Goal: Navigation & Orientation: Understand site structure

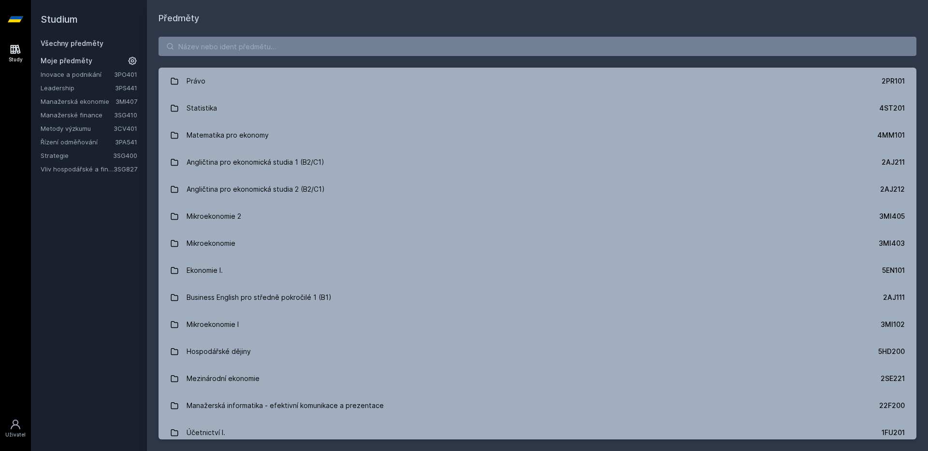
click at [79, 72] on link "Inovace a podnikání" at bounding box center [77, 75] width 73 height 10
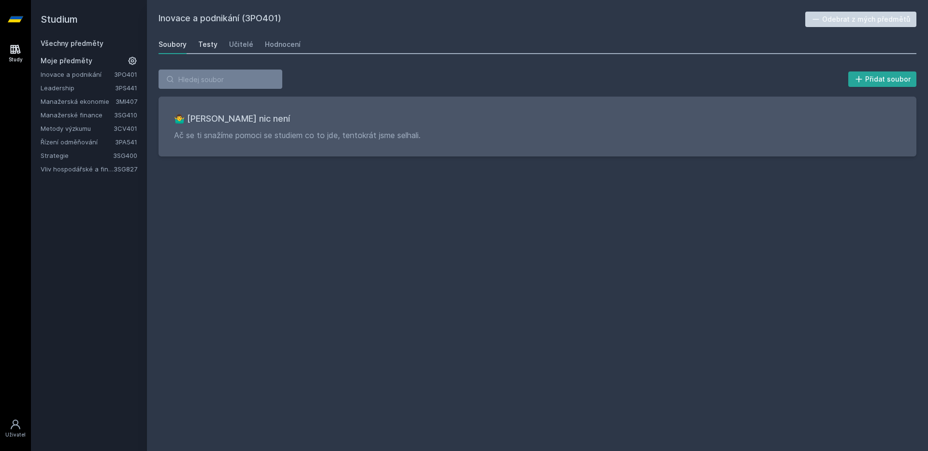
click at [213, 51] on link "Testy" at bounding box center [207, 44] width 19 height 19
click at [249, 45] on div "Učitelé" at bounding box center [241, 45] width 24 height 10
click at [272, 45] on div "Hodnocení" at bounding box center [283, 45] width 36 height 10
